Goal: Task Accomplishment & Management: Manage account settings

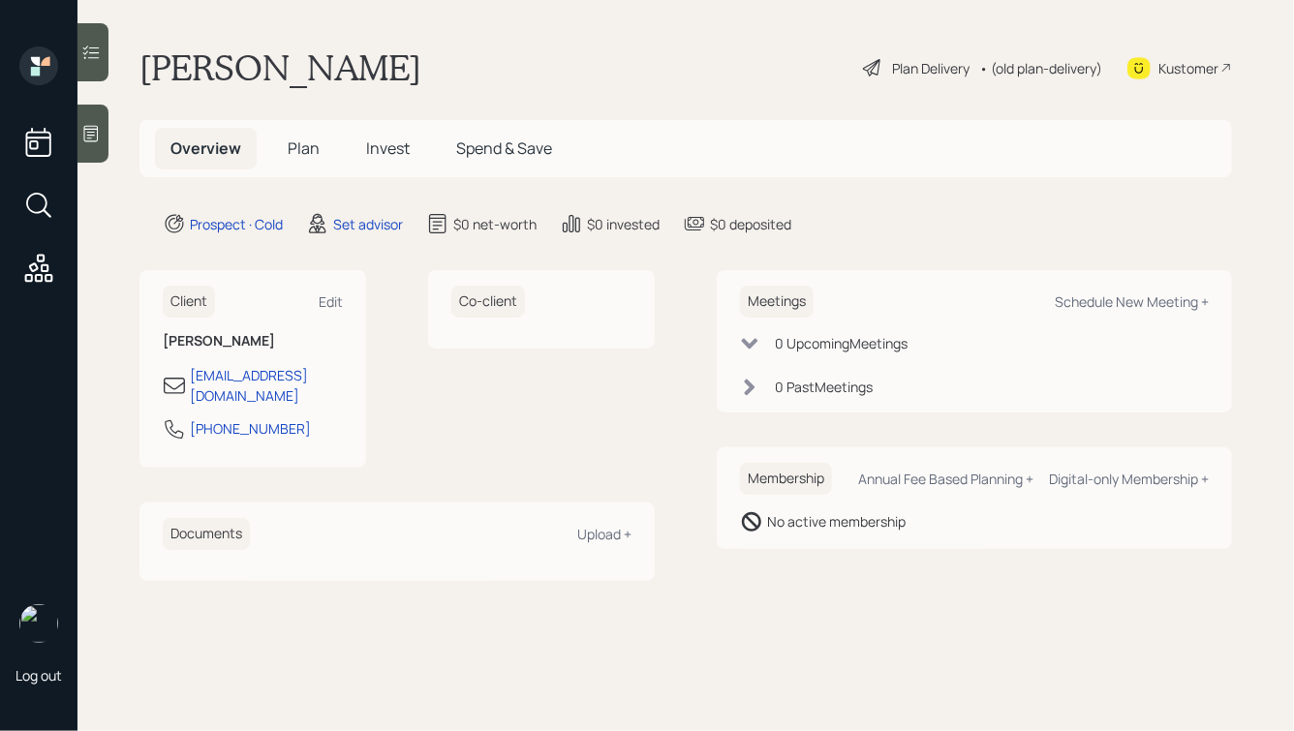
click at [88, 142] on icon at bounding box center [90, 133] width 19 height 19
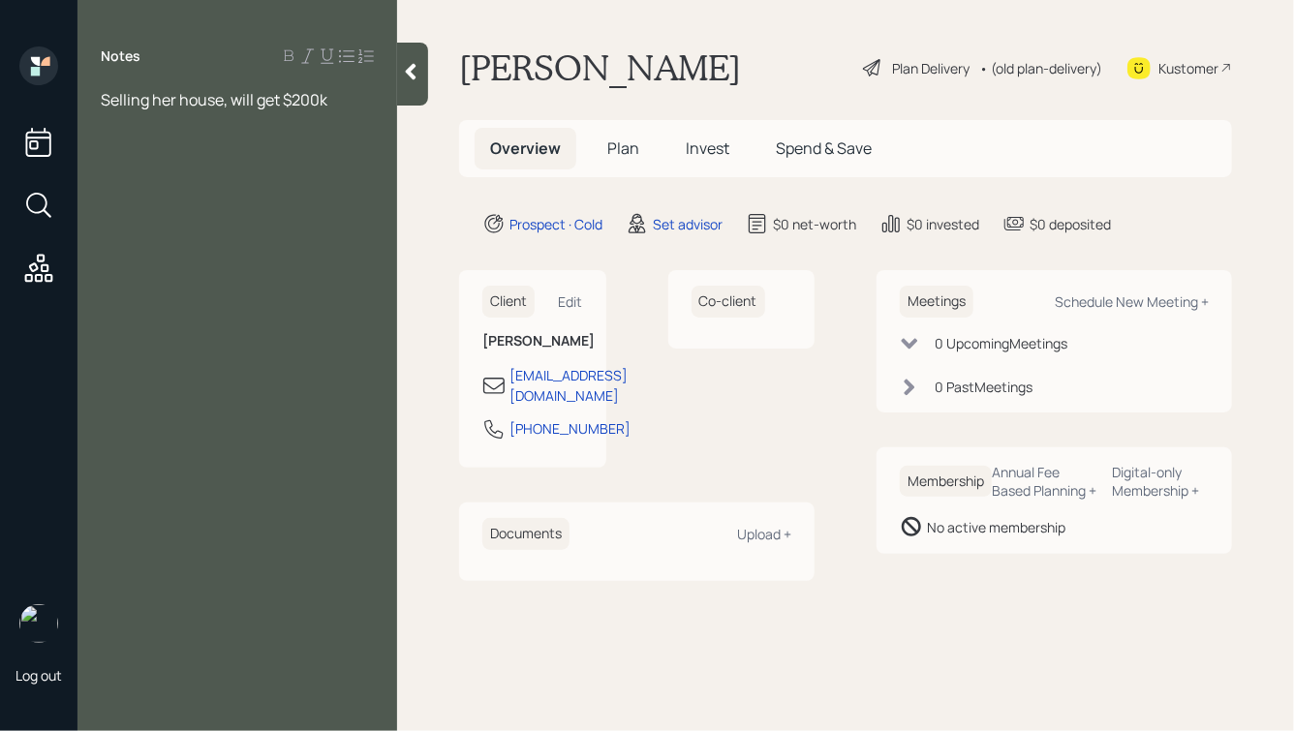
click at [222, 108] on span "Selling her house, will get $200k" at bounding box center [214, 99] width 227 height 21
click at [288, 127] on div "Selling her house, will be done [DATE], will get $200k" at bounding box center [237, 110] width 273 height 43
click at [104, 101] on span "Selling her house, will be done [DATE], will get $200k from it" at bounding box center [237, 110] width 273 height 43
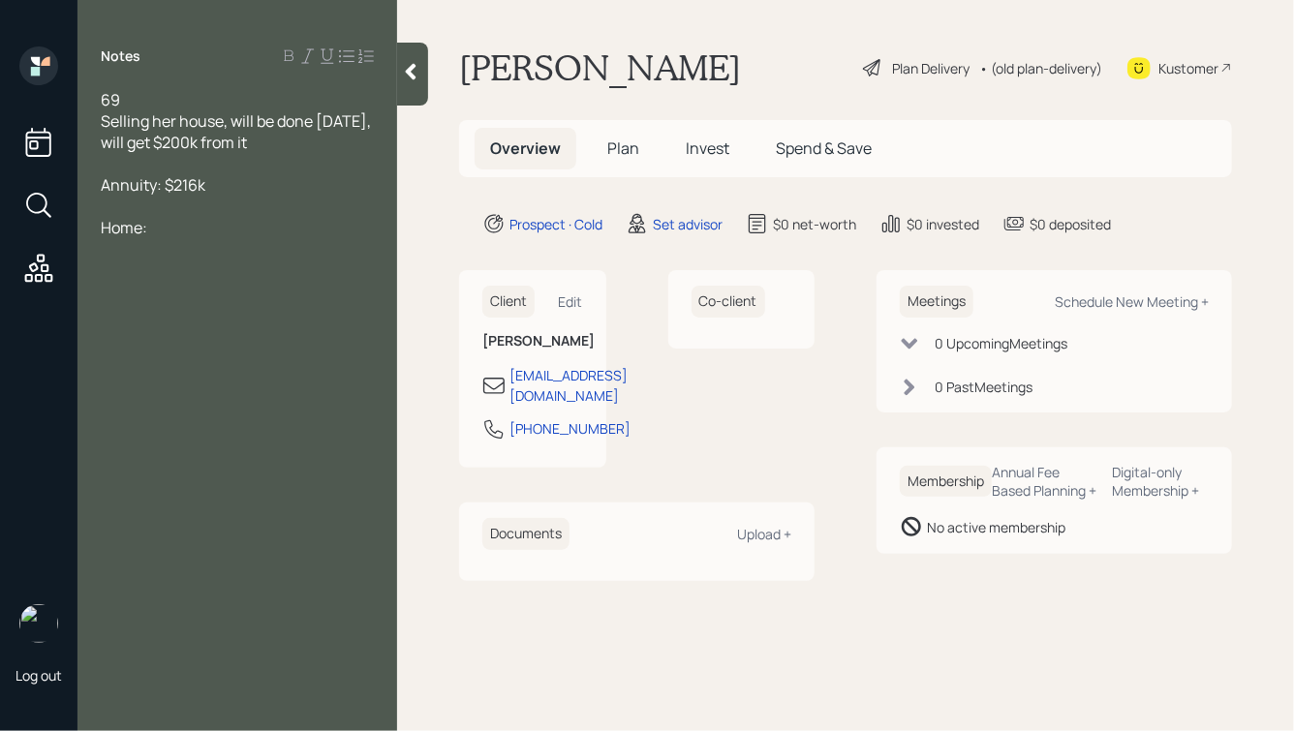
click at [154, 184] on span "Annuity: $216k" at bounding box center [153, 184] width 105 height 21
click at [262, 193] on div "Annuity?: $216k" at bounding box center [237, 184] width 273 height 21
click at [166, 189] on span "Annuity?: $216k, purchased in [DATE] w/ a 401k" at bounding box center [235, 195] width 269 height 43
drag, startPoint x: 163, startPoint y: 187, endPoint x: 104, endPoint y: 195, distance: 59.6
click at [104, 195] on span "Annuity?: $216k, purchased in [DATE] w/ a 401k" at bounding box center [235, 195] width 269 height 43
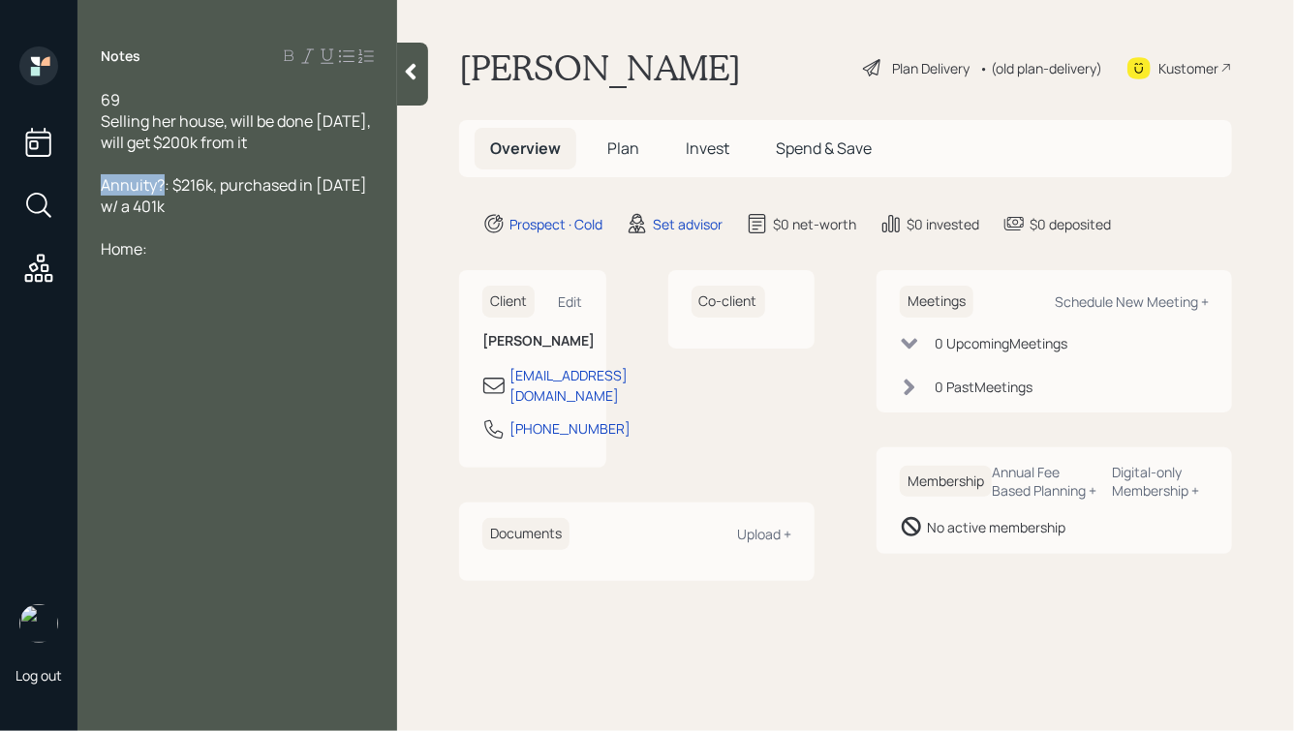
click at [151, 187] on span "Annuity?: $216k, purchased in [DATE] w/ a 401k" at bounding box center [235, 195] width 269 height 43
drag, startPoint x: 157, startPoint y: 188, endPoint x: 98, endPoint y: 191, distance: 59.1
click at [98, 191] on div "69 Selling her house, will be done [DATE], will get $200k from it Annuity?: $21…" at bounding box center [237, 185] width 320 height 192
drag, startPoint x: 226, startPoint y: 185, endPoint x: 103, endPoint y: 189, distance: 123.0
click at [103, 189] on span "Pension/Annuity?: $216k, purchased in [DATE] w/ a 401k" at bounding box center [232, 195] width 262 height 43
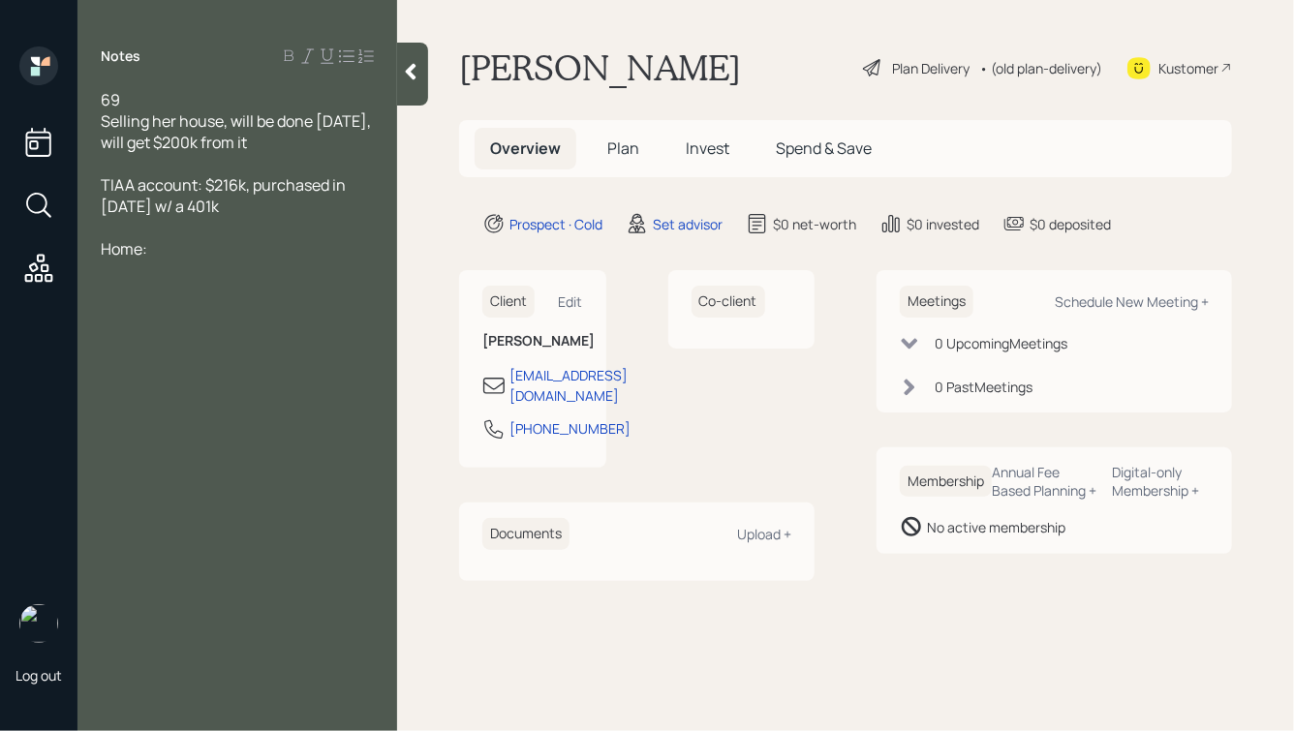
click at [166, 100] on div "69" at bounding box center [237, 99] width 273 height 21
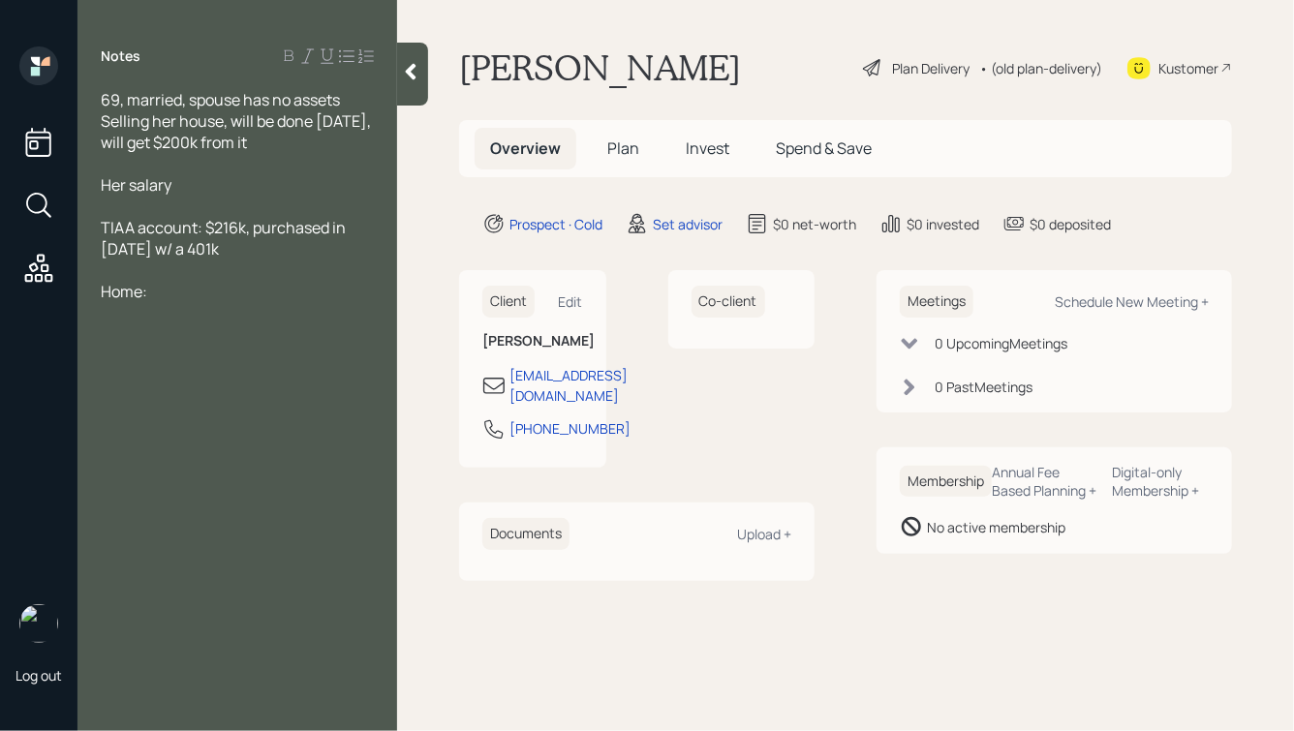
click at [205, 168] on div at bounding box center [237, 163] width 273 height 21
click at [217, 168] on div at bounding box center [237, 163] width 273 height 21
click at [193, 187] on div "Her salary" at bounding box center [237, 184] width 273 height 21
click at [173, 183] on span "Her salary:" at bounding box center [139, 184] width 76 height 21
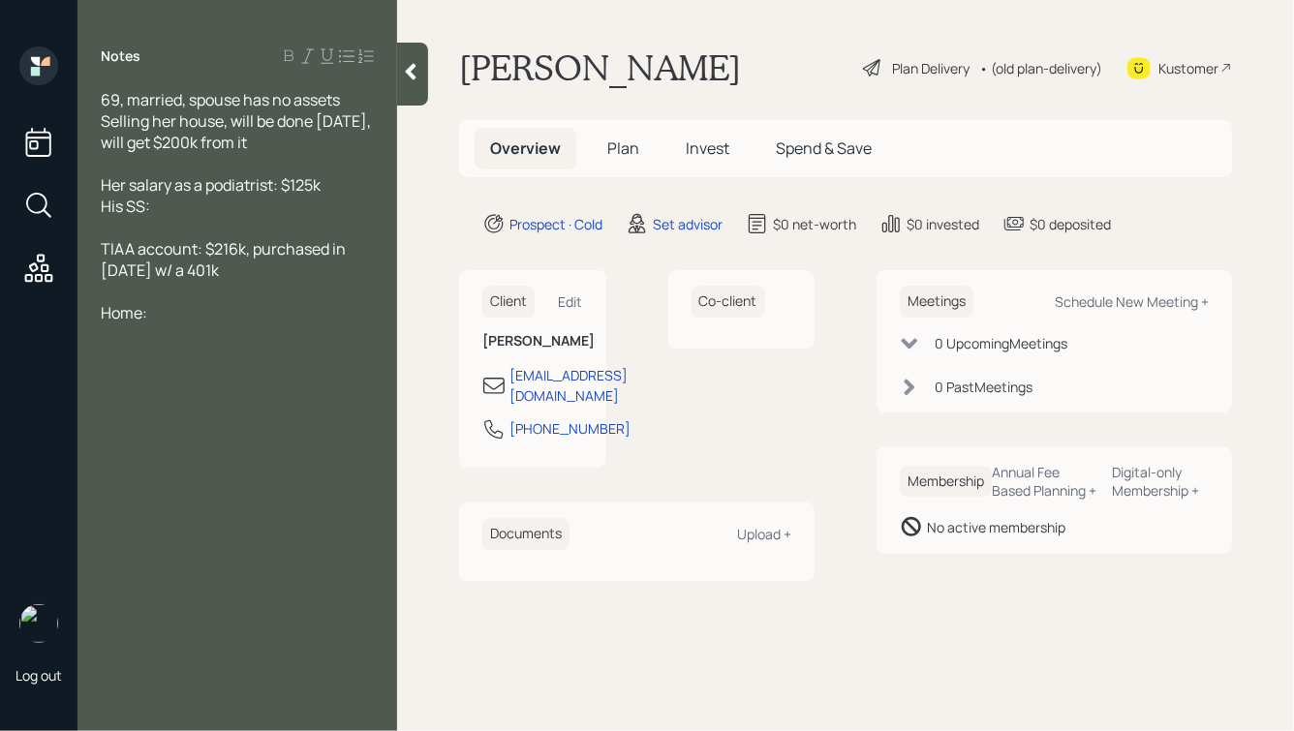
drag, startPoint x: 163, startPoint y: 207, endPoint x: 92, endPoint y: 212, distance: 70.9
click at [92, 212] on div "69, married, spouse has no assets Selling her house, will be done [DATE], will …" at bounding box center [237, 217] width 320 height 256
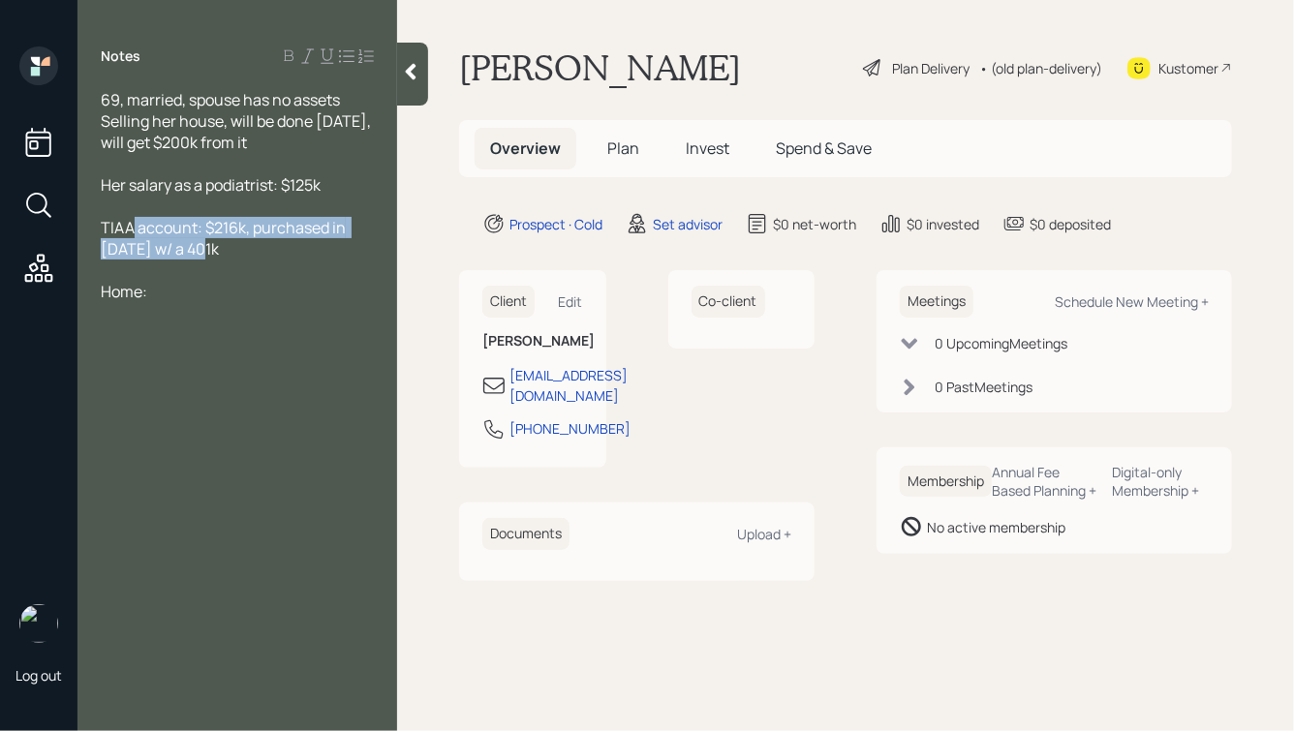
drag, startPoint x: 265, startPoint y: 246, endPoint x: 126, endPoint y: 234, distance: 139.9
click at [127, 234] on div "TIAA account: $216k, purchased in [DATE] w/ a 401k" at bounding box center [237, 238] width 273 height 43
click at [221, 232] on span "TIAA account: $216k, purchased in [DATE] w/ a 401k" at bounding box center [225, 238] width 248 height 43
click at [194, 297] on div "Home:" at bounding box center [237, 291] width 273 height 21
click at [111, 275] on div at bounding box center [237, 270] width 273 height 21
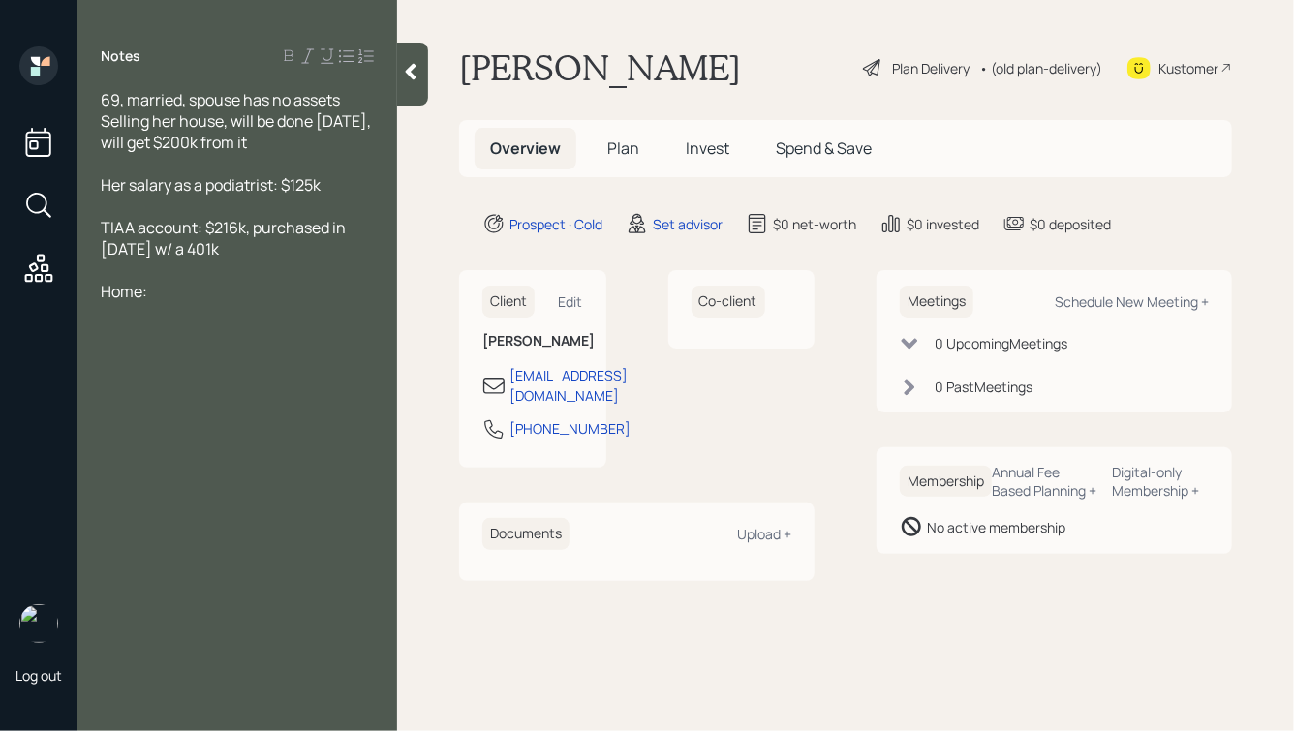
click at [215, 309] on div at bounding box center [237, 312] width 273 height 21
click at [197, 299] on div "Home:" at bounding box center [237, 291] width 273 height 21
click at [337, 183] on div "Her salary as a podiatrist: $125k" at bounding box center [237, 184] width 273 height 21
click at [226, 250] on div "TIAA account: $216k, purchased in [DATE] w/ a 401k" at bounding box center [237, 238] width 273 height 43
click at [342, 187] on div "Her salary as a podiatrist: $125k" at bounding box center [237, 184] width 273 height 21
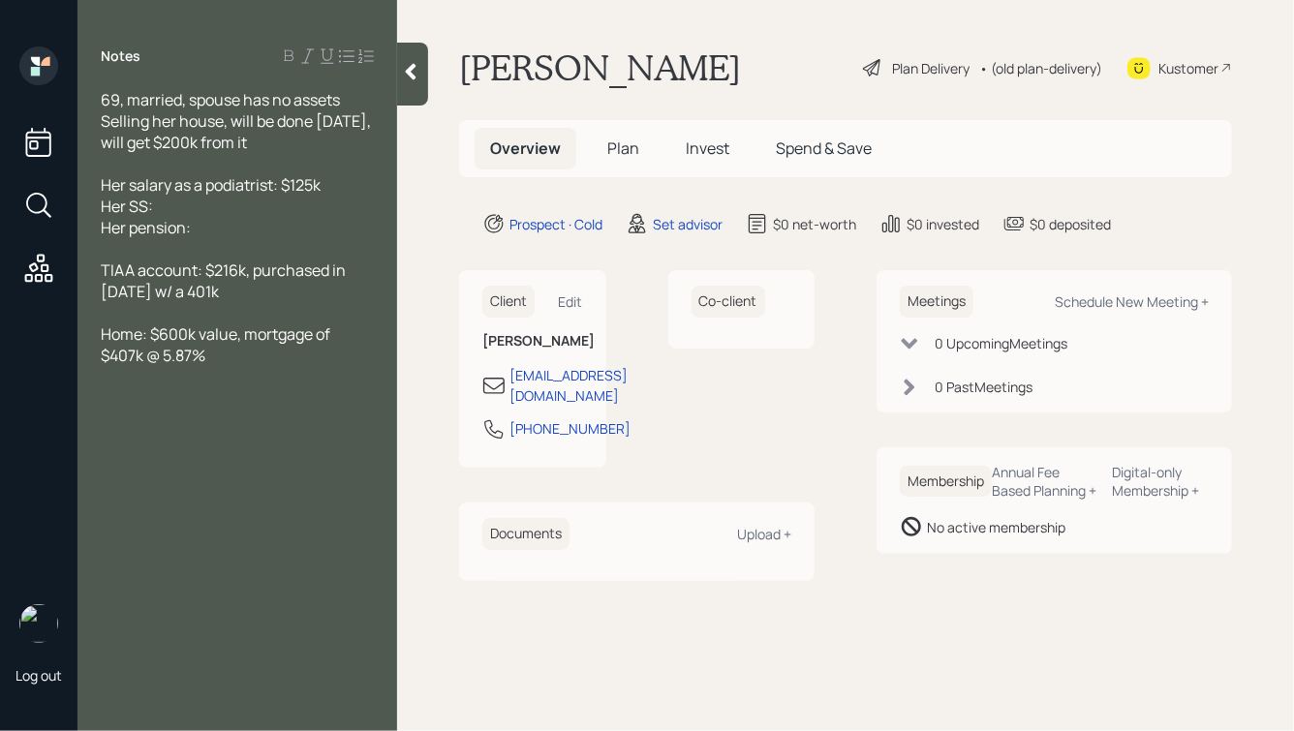
click at [360, 97] on div "69, married, spouse has no assets" at bounding box center [237, 99] width 273 height 21
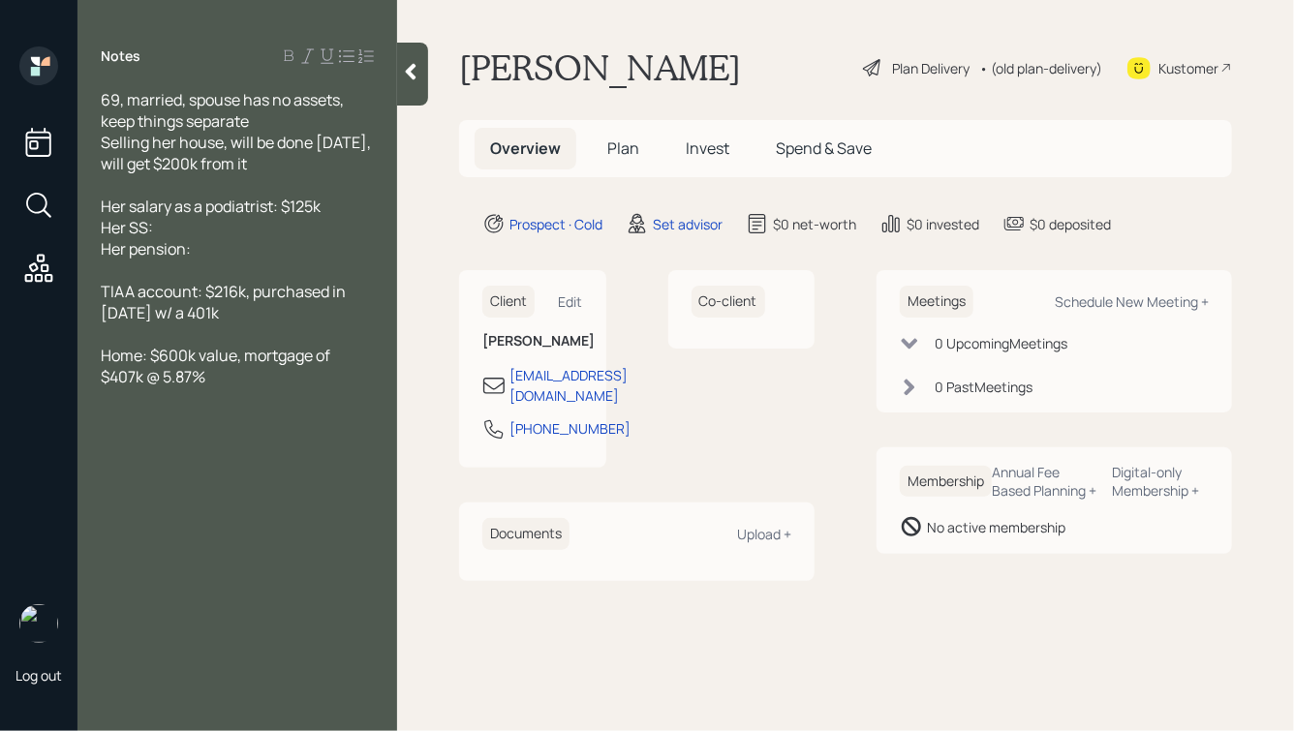
click at [227, 234] on div "Her SS:" at bounding box center [237, 227] width 273 height 21
click at [341, 224] on div "Her SS: $4,500 @ 70, not taking" at bounding box center [237, 227] width 273 height 21
click at [244, 193] on div at bounding box center [237, 184] width 273 height 21
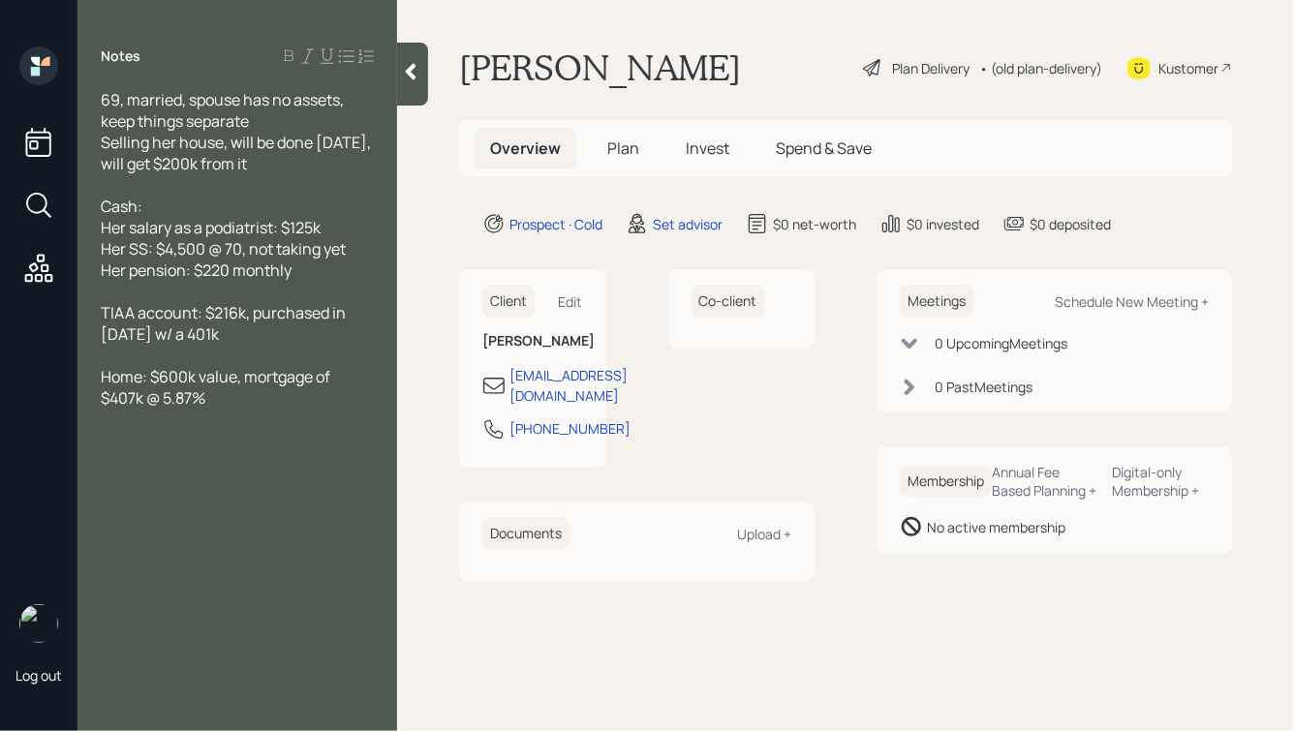
click at [102, 379] on span "Home: $600k value, mortgage of $407k @ 5.87%" at bounding box center [217, 387] width 232 height 43
click at [183, 203] on div "Cash:" at bounding box center [237, 206] width 273 height 21
click at [419, 92] on div at bounding box center [412, 74] width 31 height 63
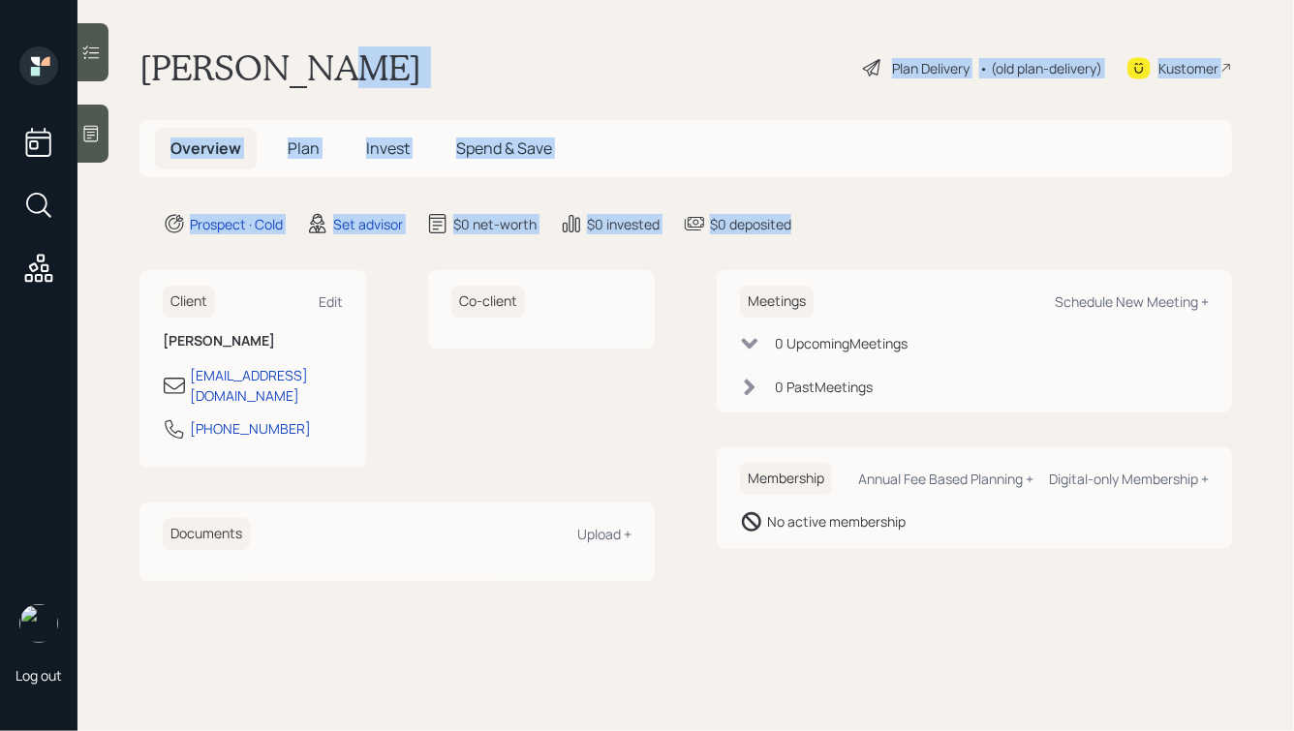
drag, startPoint x: 849, startPoint y: 228, endPoint x: 443, endPoint y: 46, distance: 444.7
click at [443, 46] on main "[PERSON_NAME] Plan Delivery • (old plan-delivery) Kustomer Overview Plan Invest…" at bounding box center [685, 365] width 1216 height 731
click at [443, 46] on div "[PERSON_NAME] Plan Delivery • (old plan-delivery) Kustomer" at bounding box center [685, 67] width 1092 height 43
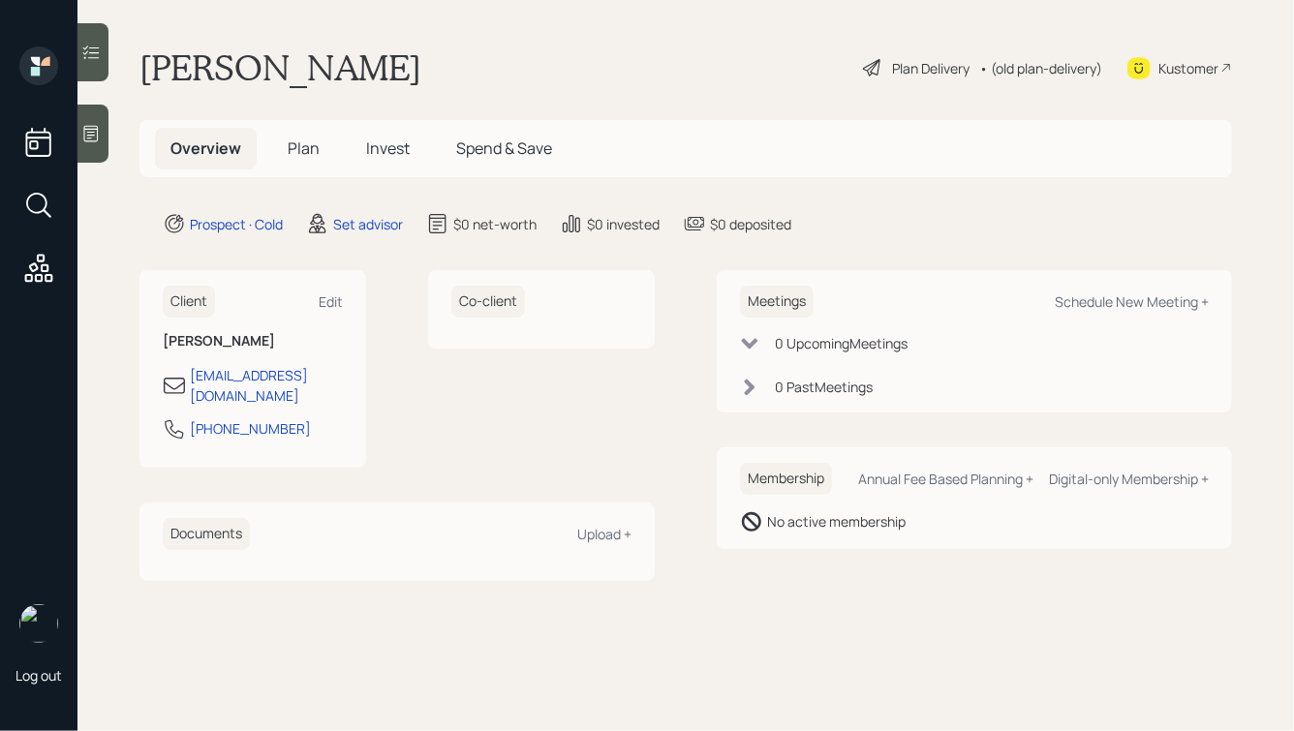
click at [86, 133] on icon at bounding box center [90, 133] width 19 height 19
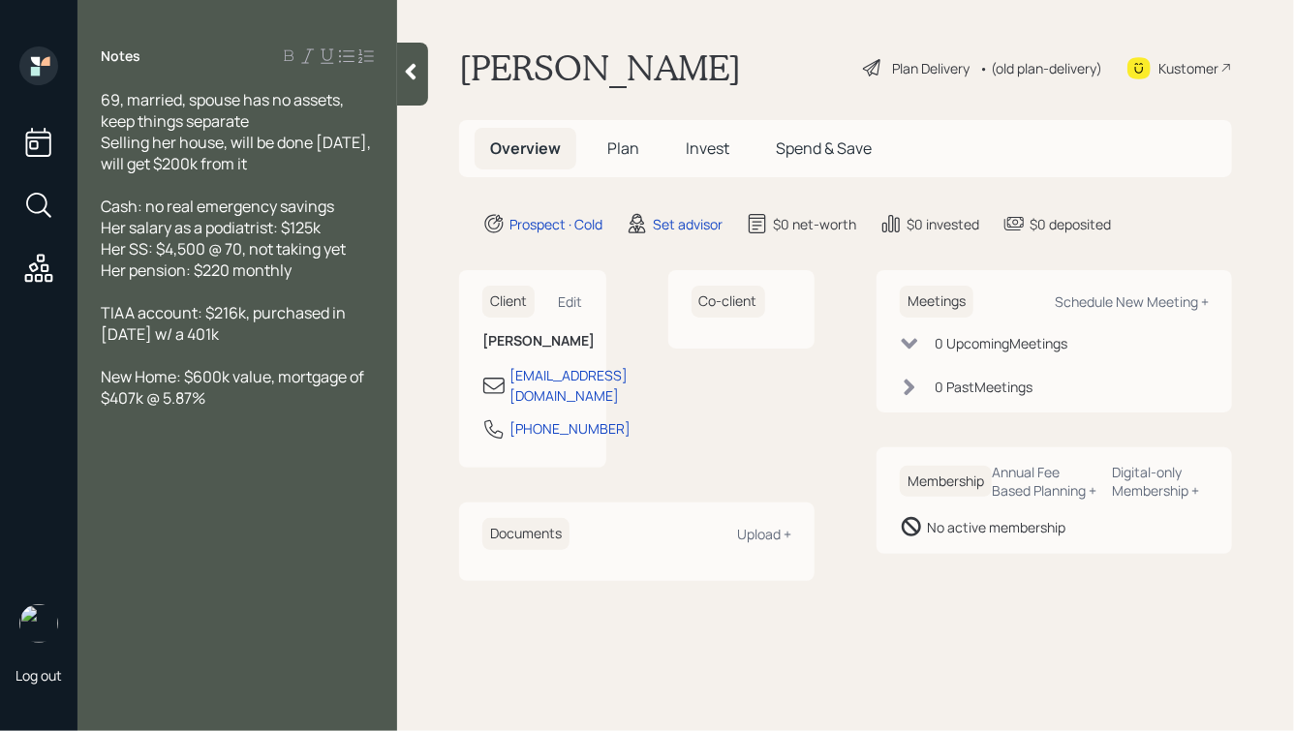
click at [411, 82] on div at bounding box center [412, 74] width 31 height 63
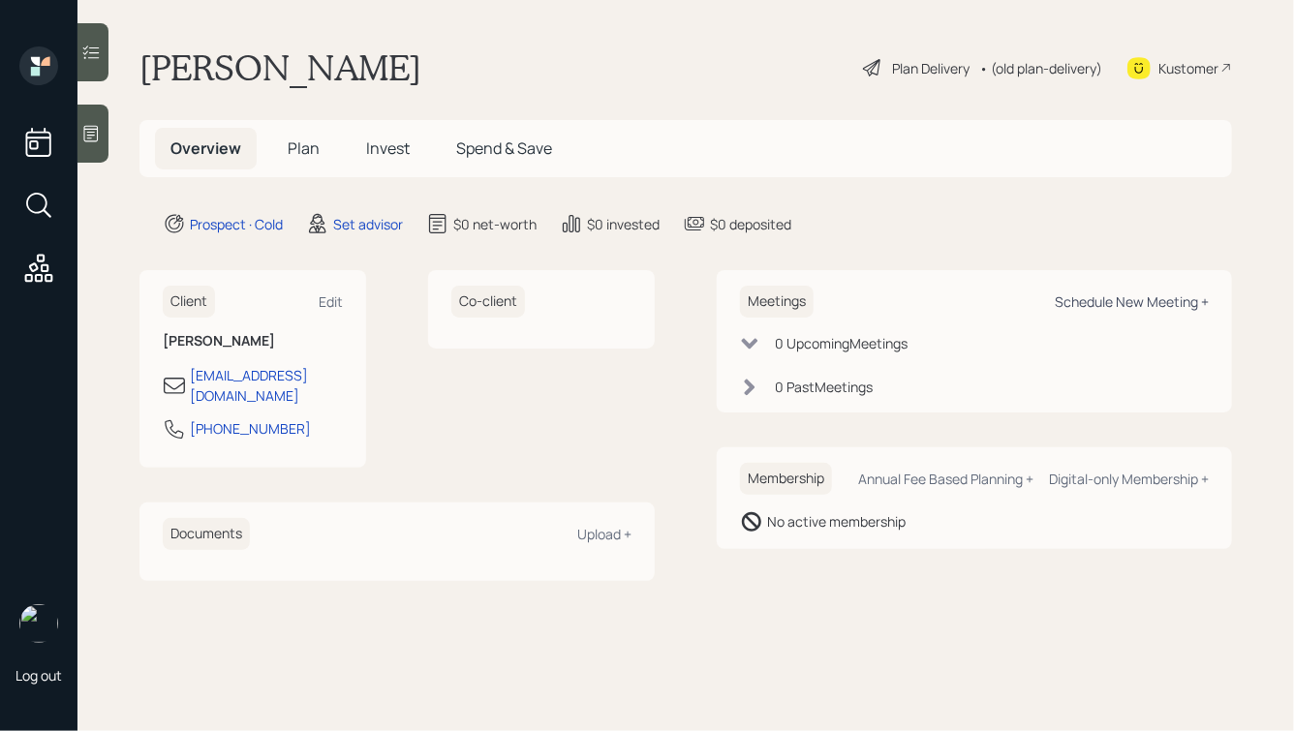
click at [1107, 303] on div "Schedule New Meeting +" at bounding box center [1132, 301] width 154 height 18
select select "round-[PERSON_NAME]"
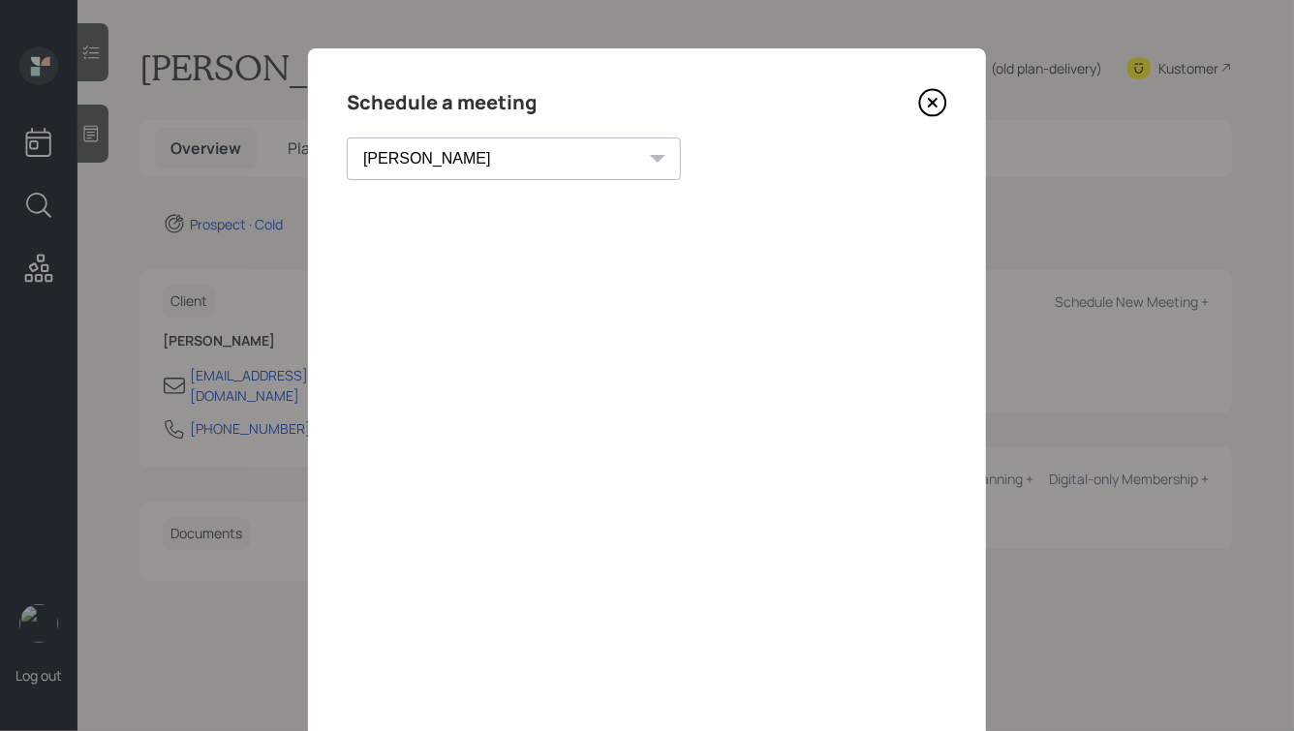
click at [931, 99] on icon at bounding box center [932, 102] width 29 height 29
